Goal: Task Accomplishment & Management: Use online tool/utility

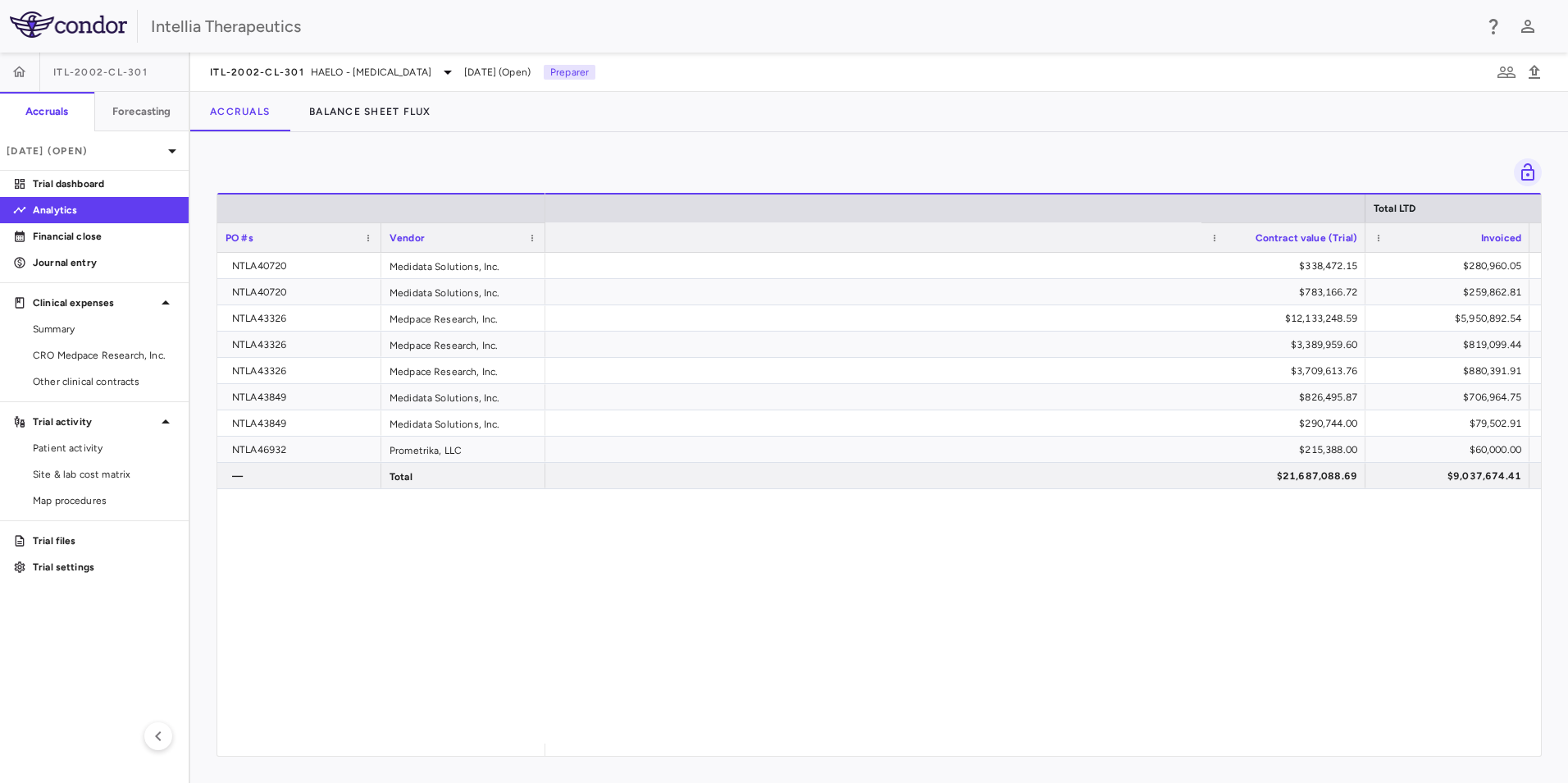
scroll to position [0, 838]
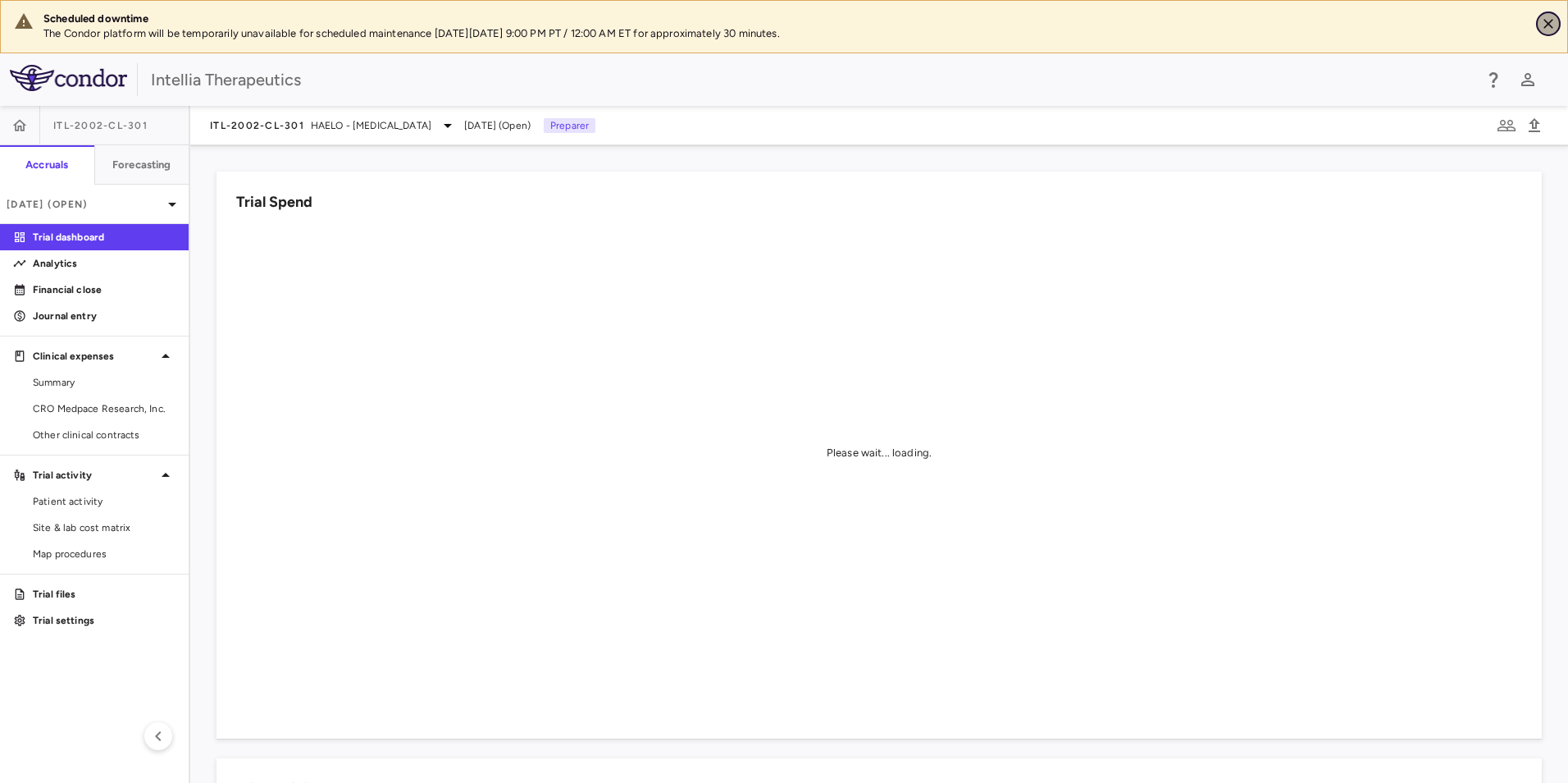
click at [1555, 23] on icon "Close" at bounding box center [1548, 24] width 17 height 17
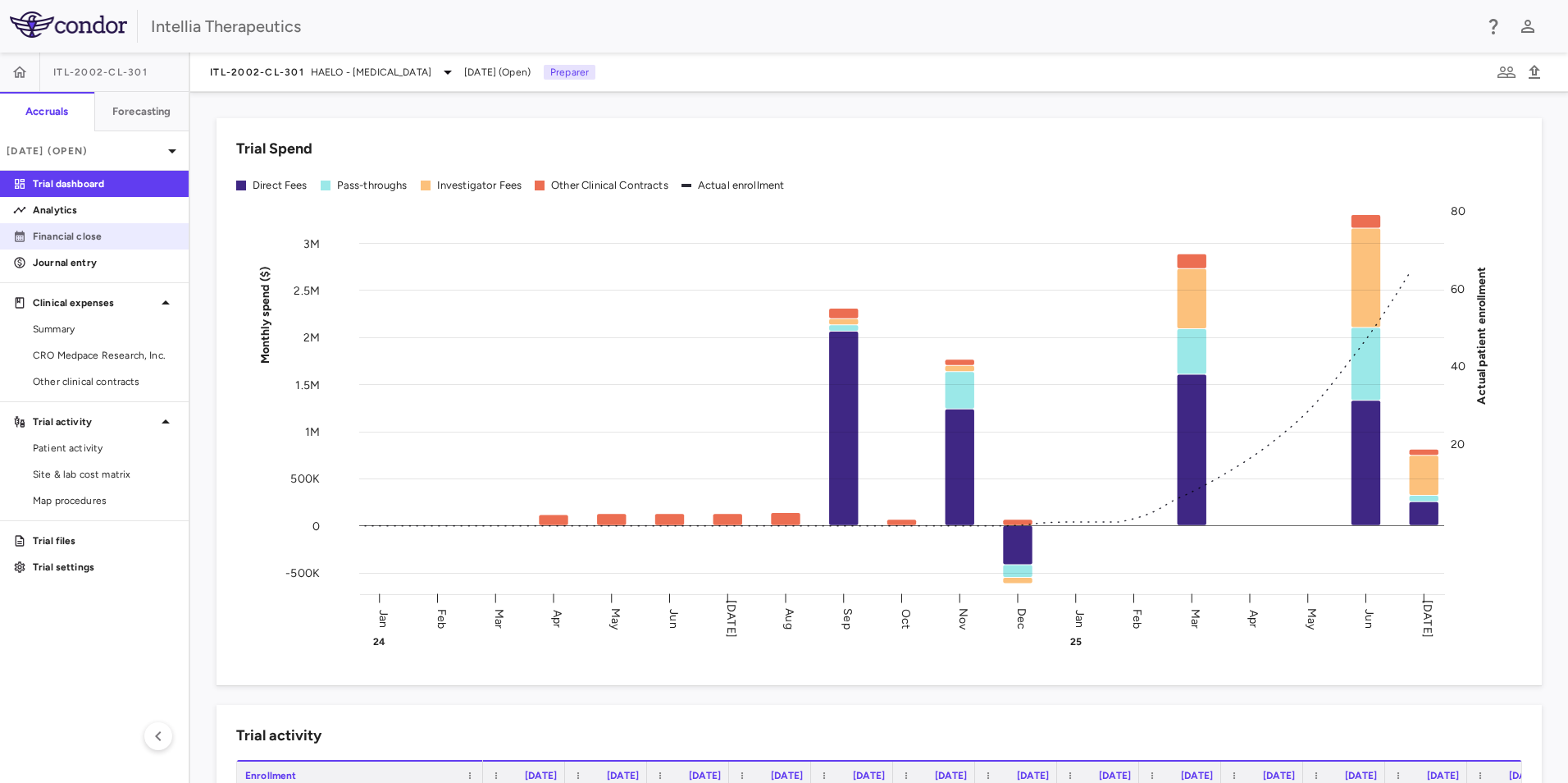
click at [83, 229] on p "Financial close" at bounding box center [104, 236] width 143 height 15
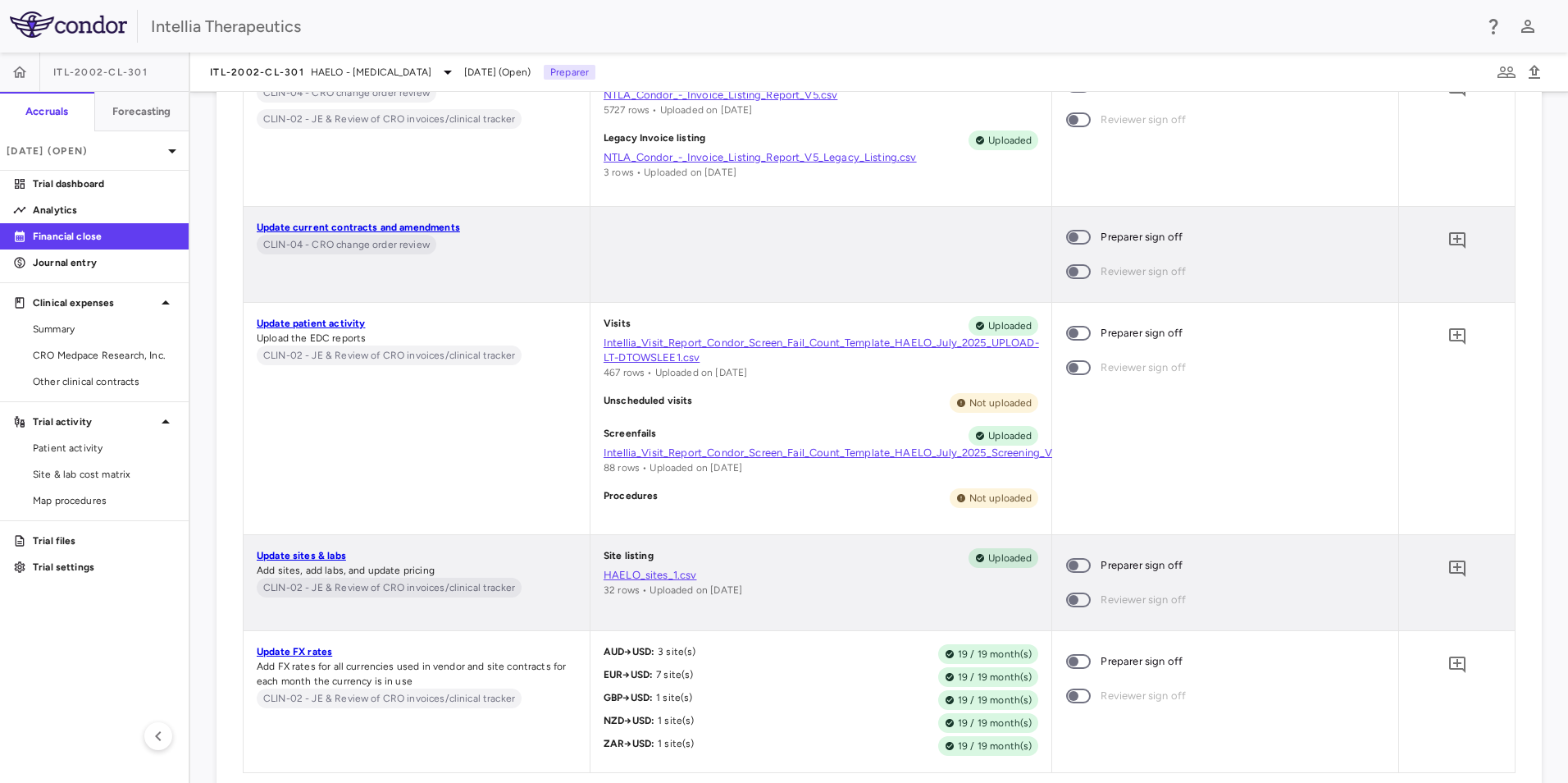
scroll to position [743, 0]
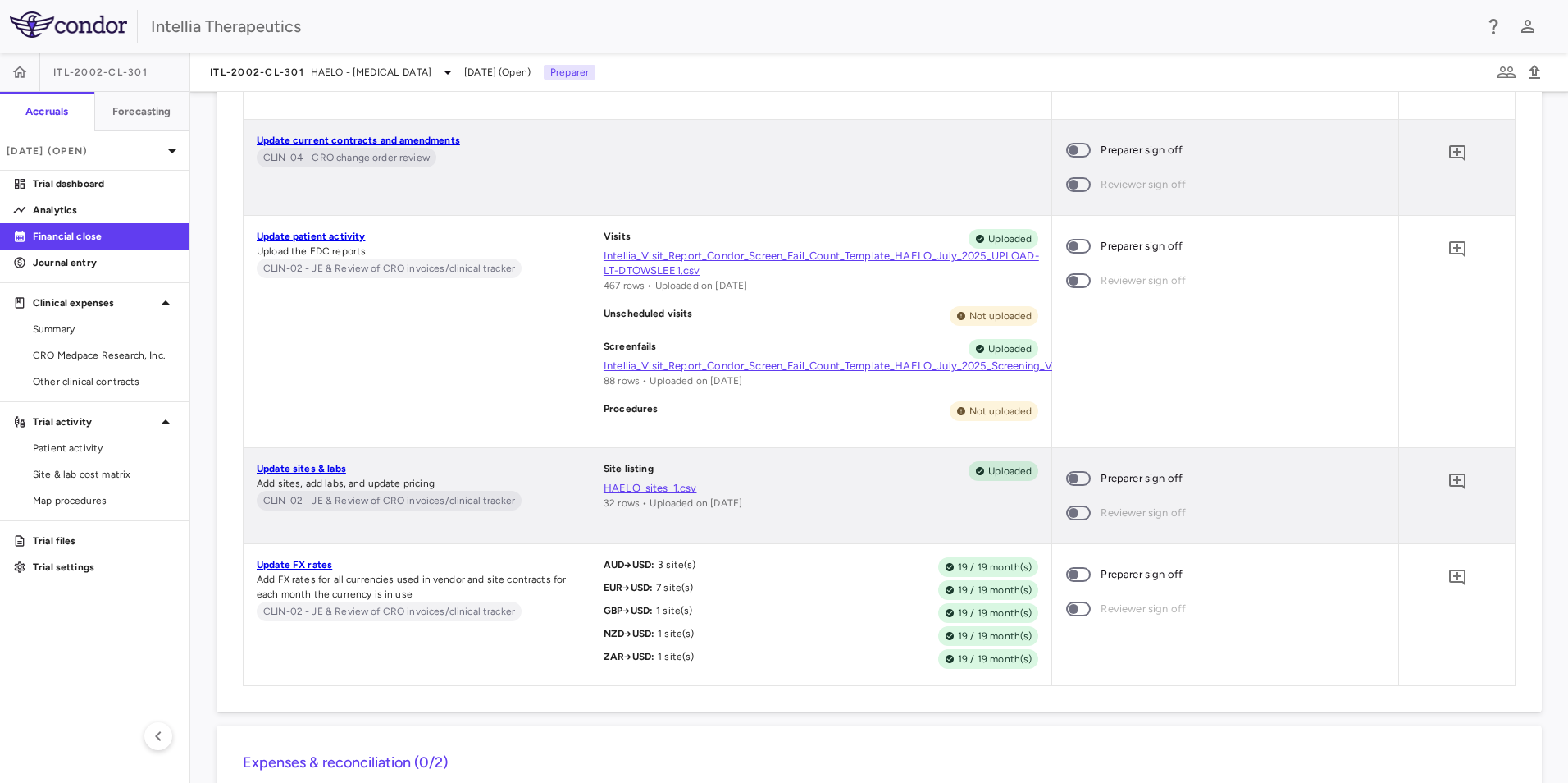
click at [300, 562] on link "Update FX rates" at bounding box center [294, 564] width 75 height 12
